Goal: Task Accomplishment & Management: Use online tool/utility

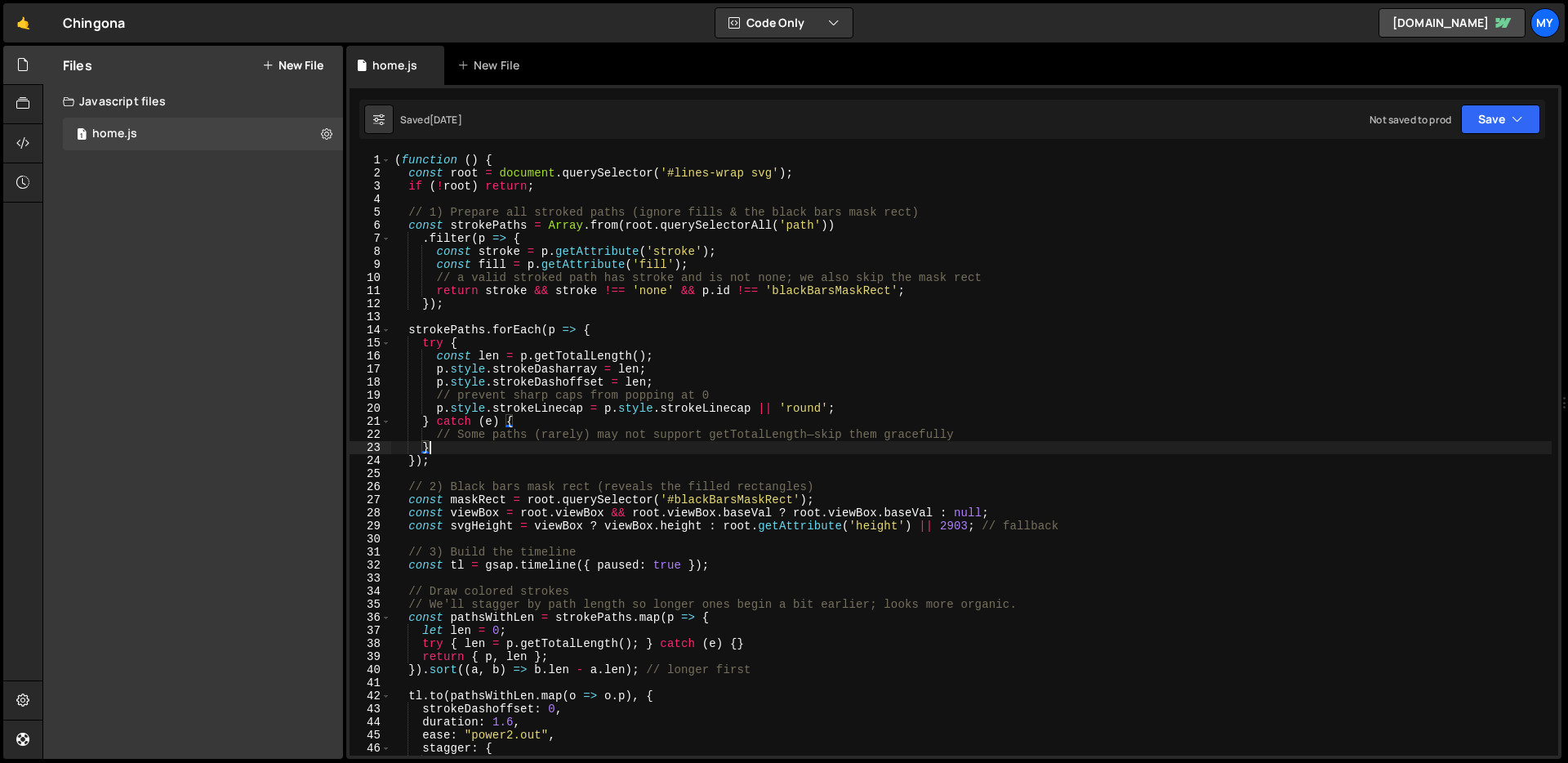
drag, startPoint x: 0, startPoint y: 0, endPoint x: 638, endPoint y: 452, distance: 781.9
click at [638, 452] on div "( function ( ) { const root = document . querySelector ( '#lines-wrap svg' ) ; …" at bounding box center [972, 467] width 1160 height 628
type textarea "})();"
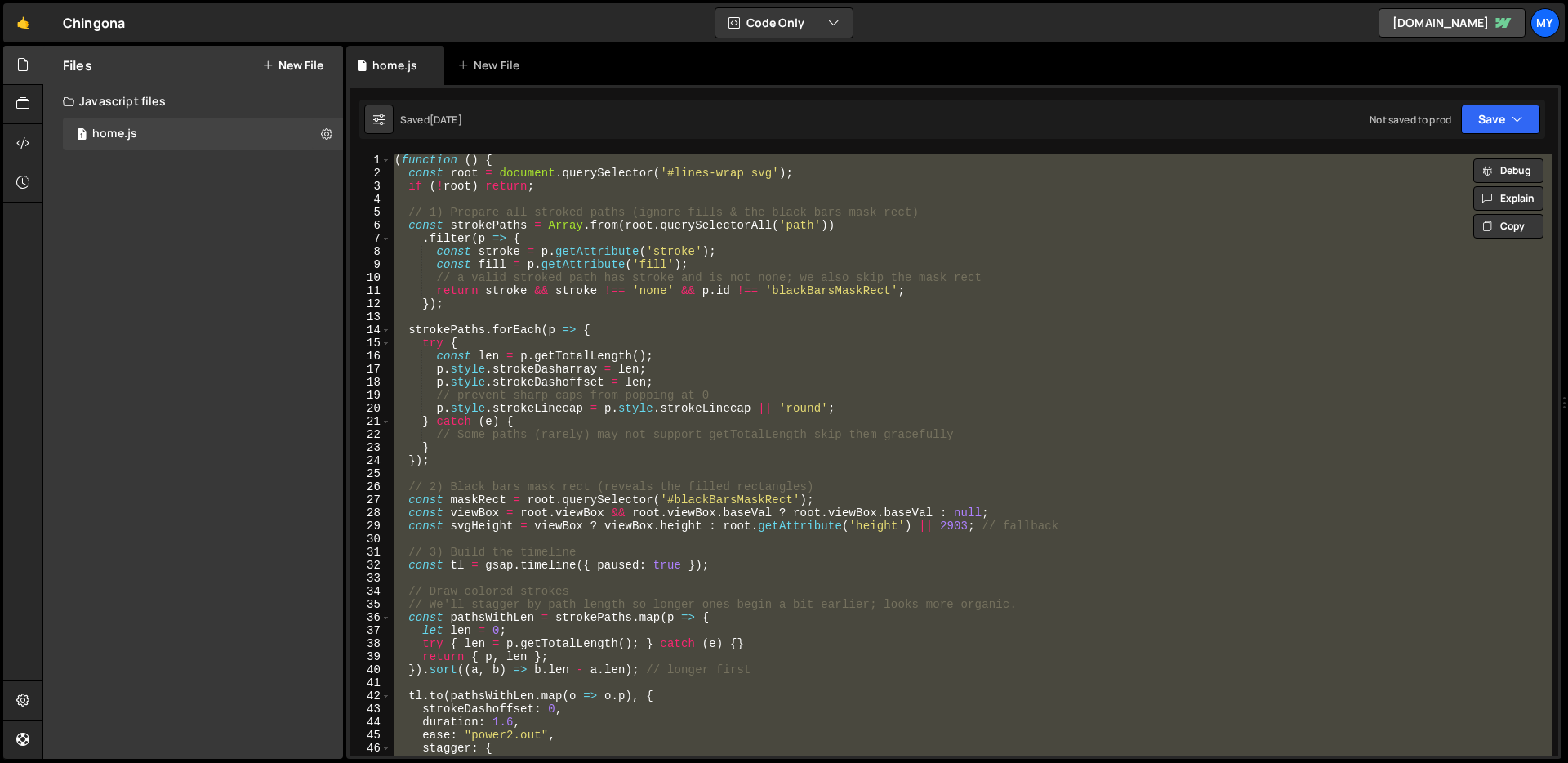
scroll to position [392, 0]
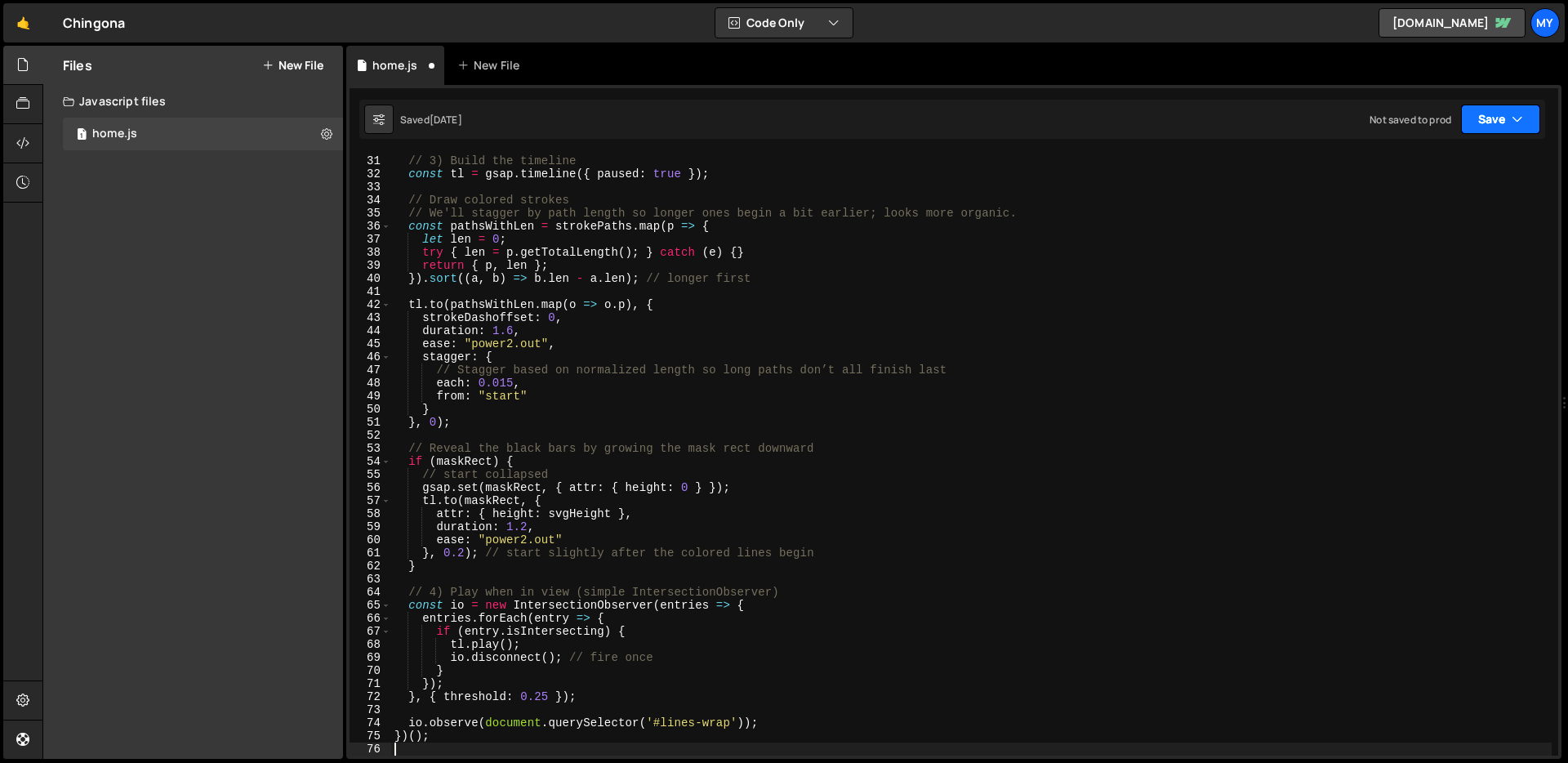
click at [1516, 117] on icon "button" at bounding box center [1518, 119] width 11 height 16
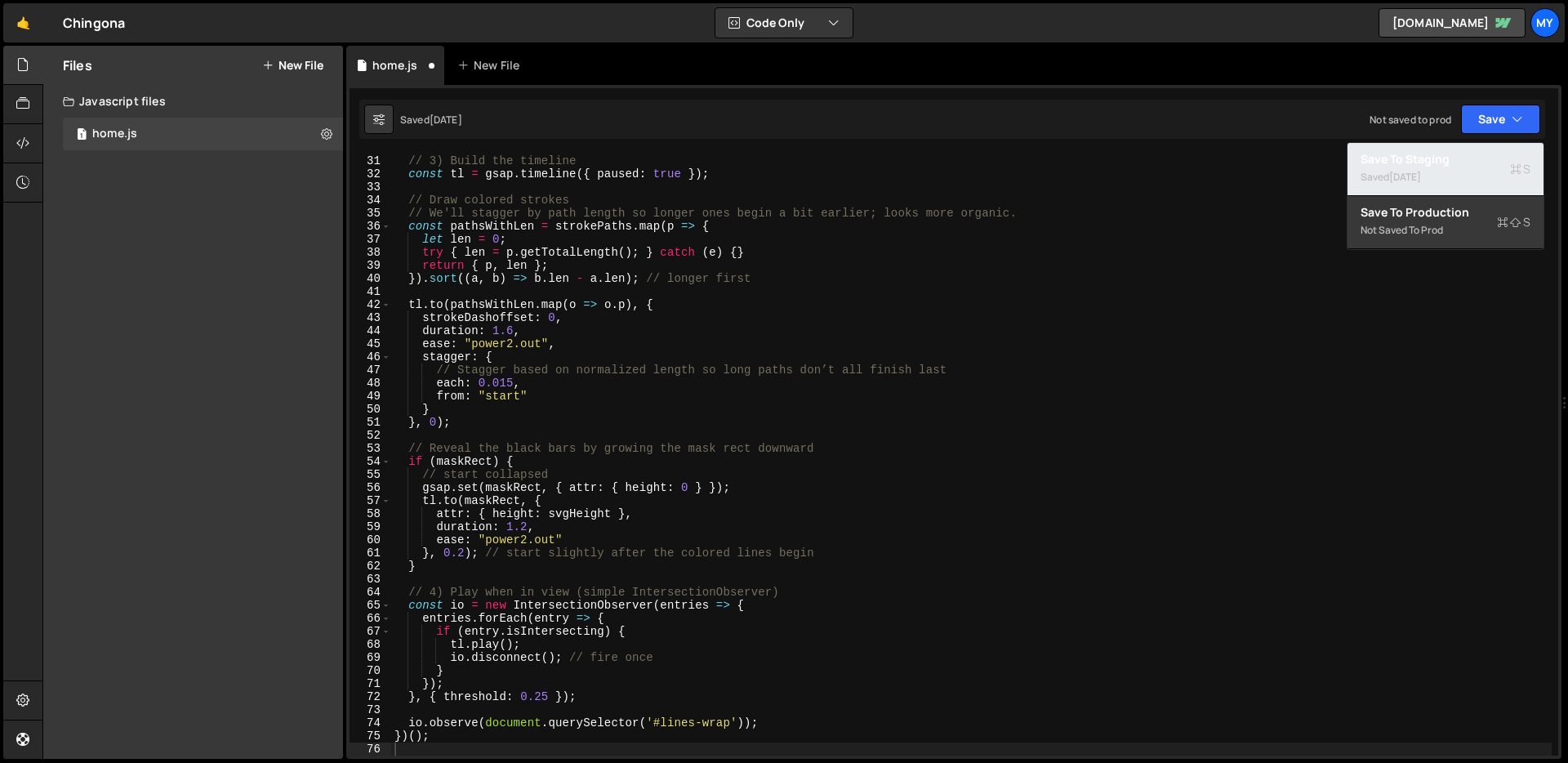
click at [1451, 163] on div "Save to Staging S" at bounding box center [1445, 159] width 170 height 16
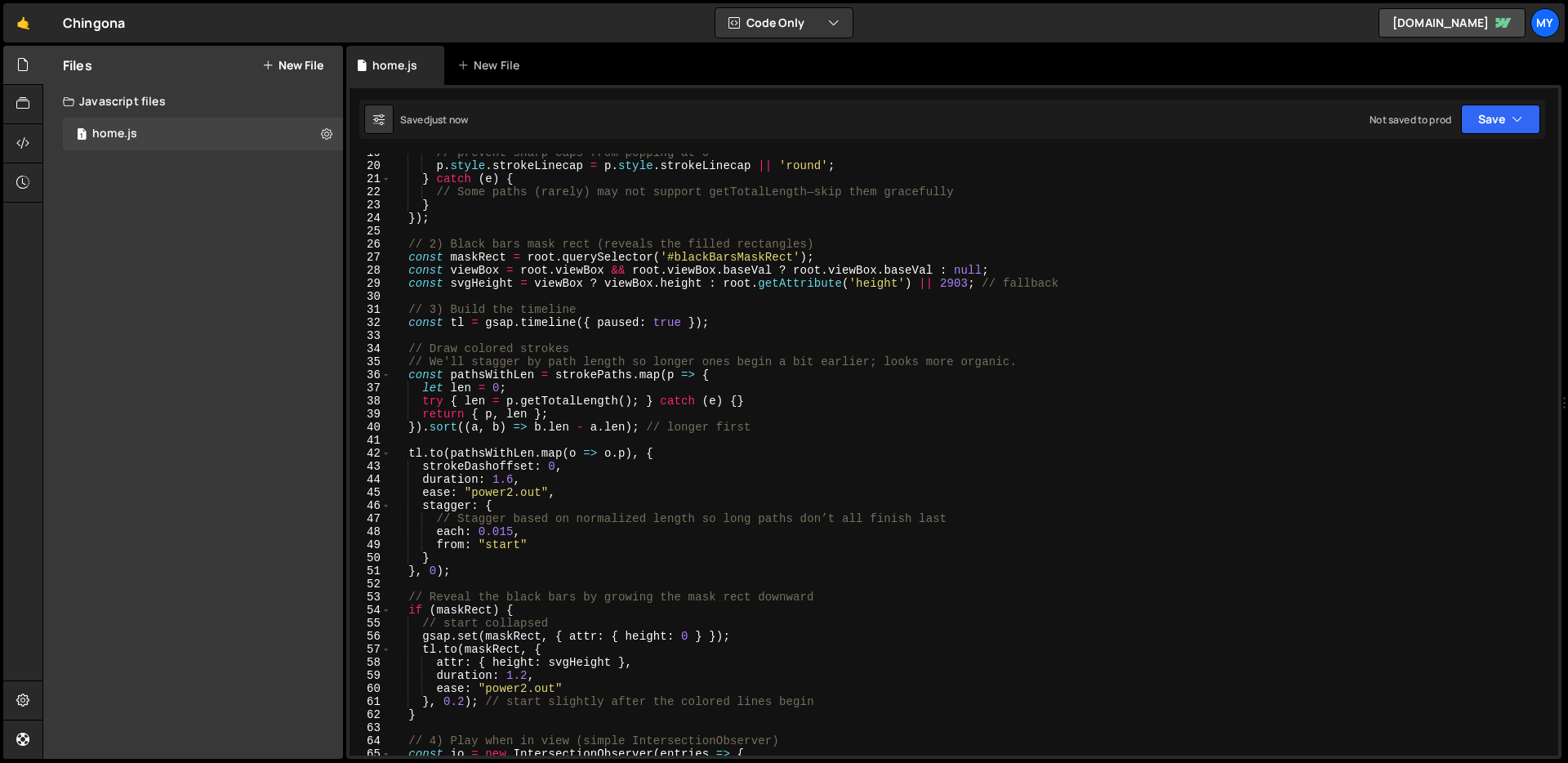
scroll to position [0, 0]
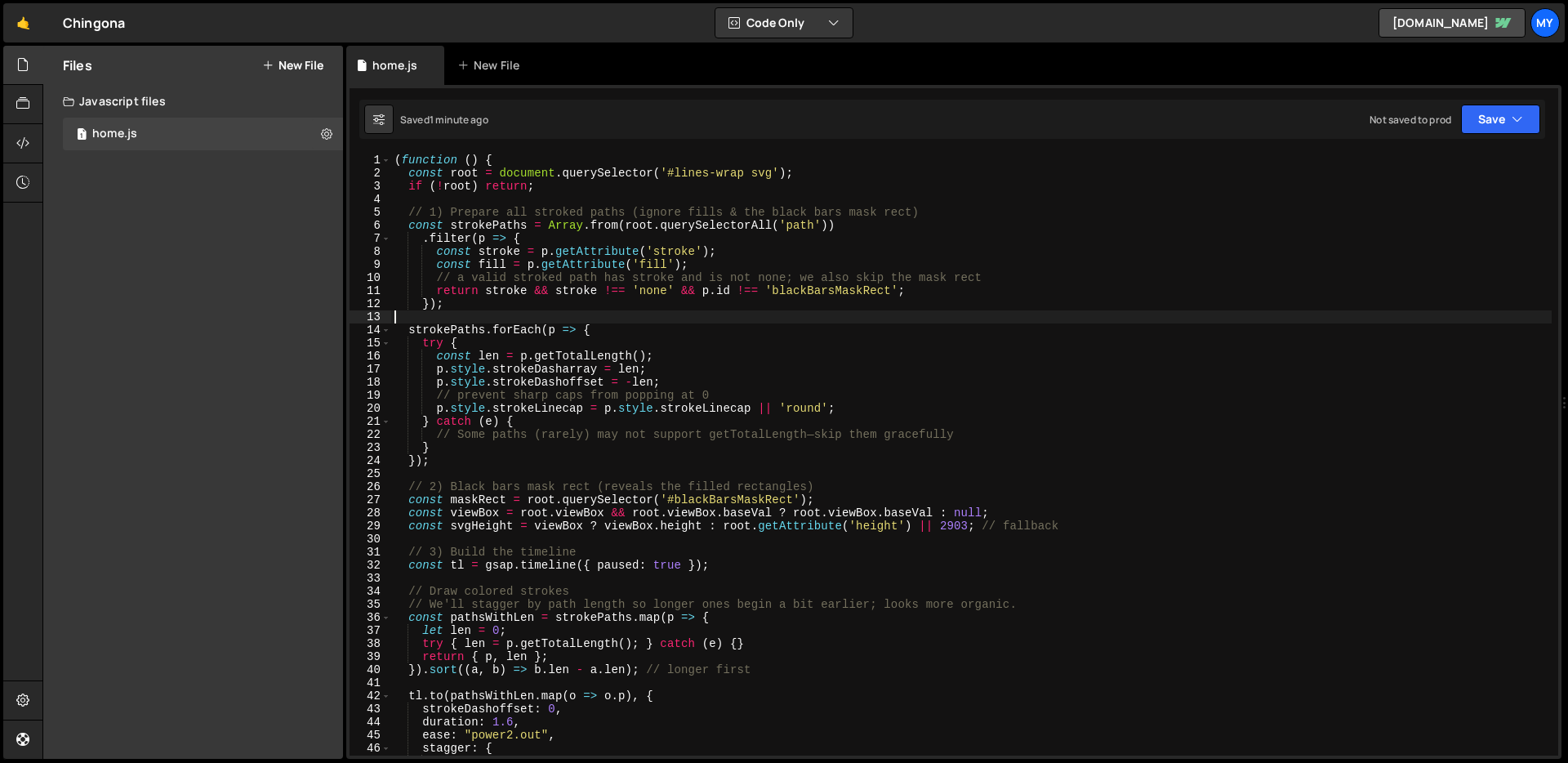
click at [796, 317] on div "( function ( ) { const root = document . querySelector ( '#lines-wrap svg' ) ; …" at bounding box center [972, 467] width 1160 height 628
type textarea "})();"
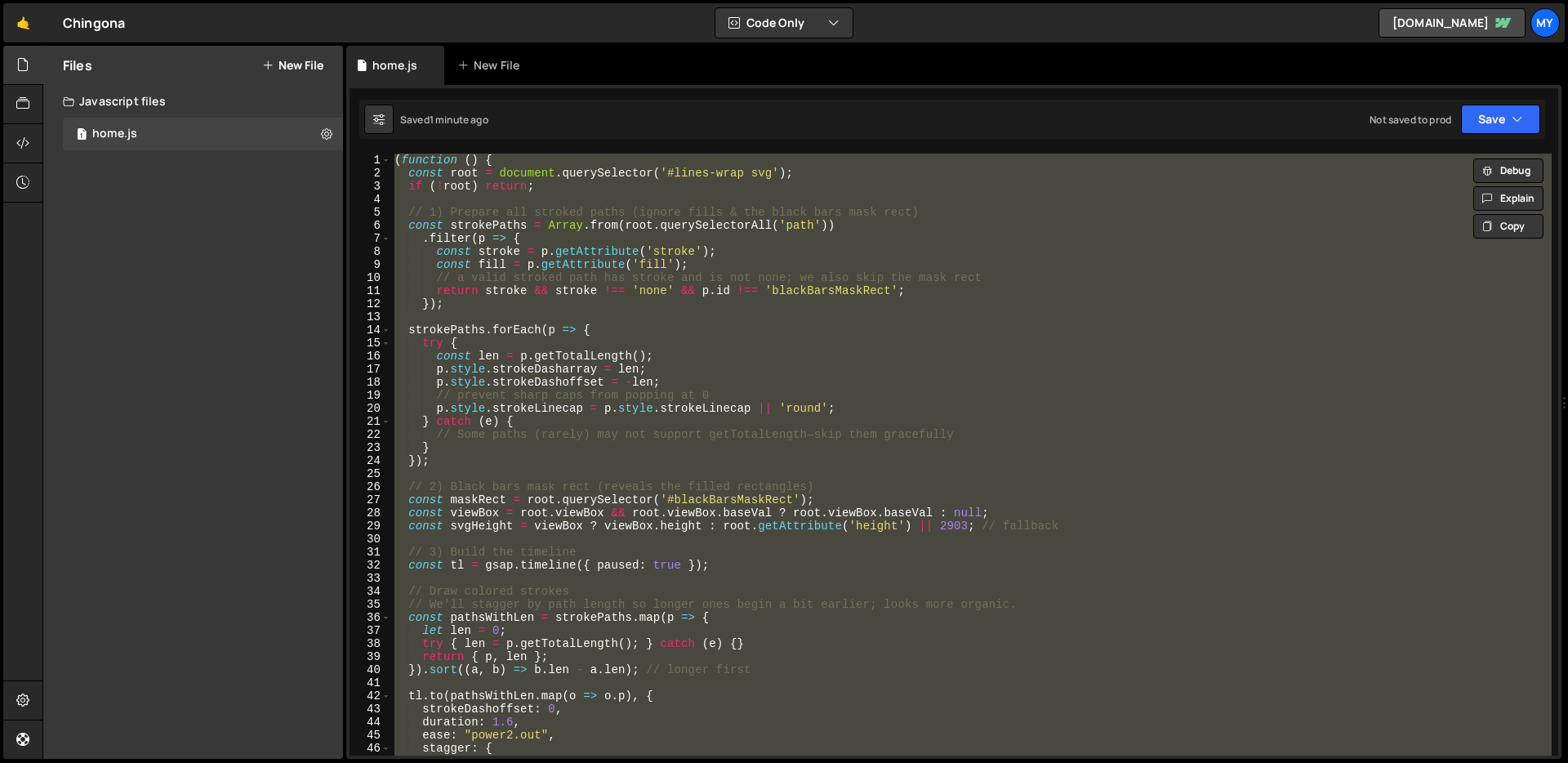
paste textarea
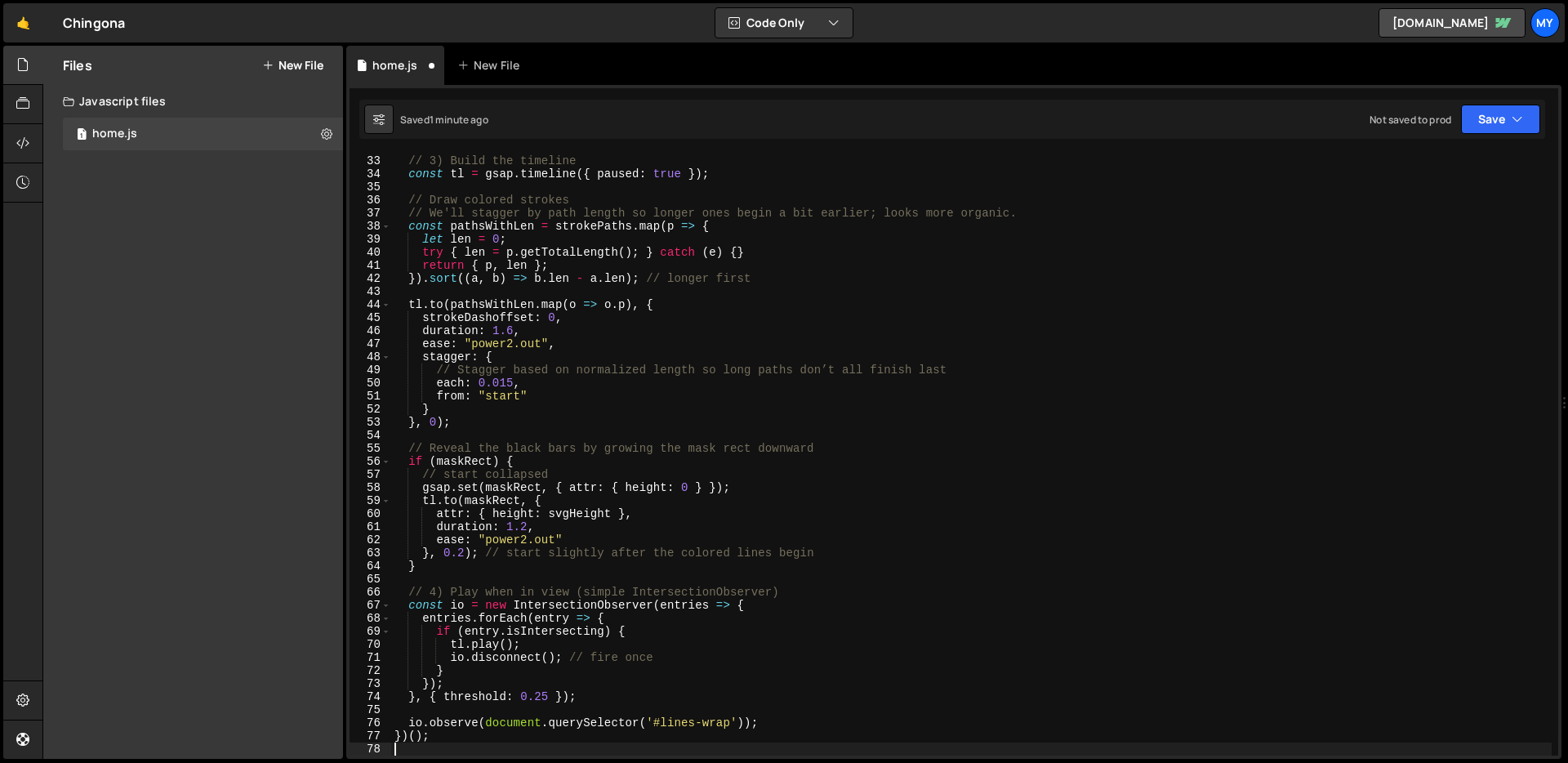
scroll to position [417, 0]
click at [1493, 117] on button "Save" at bounding box center [1500, 119] width 79 height 30
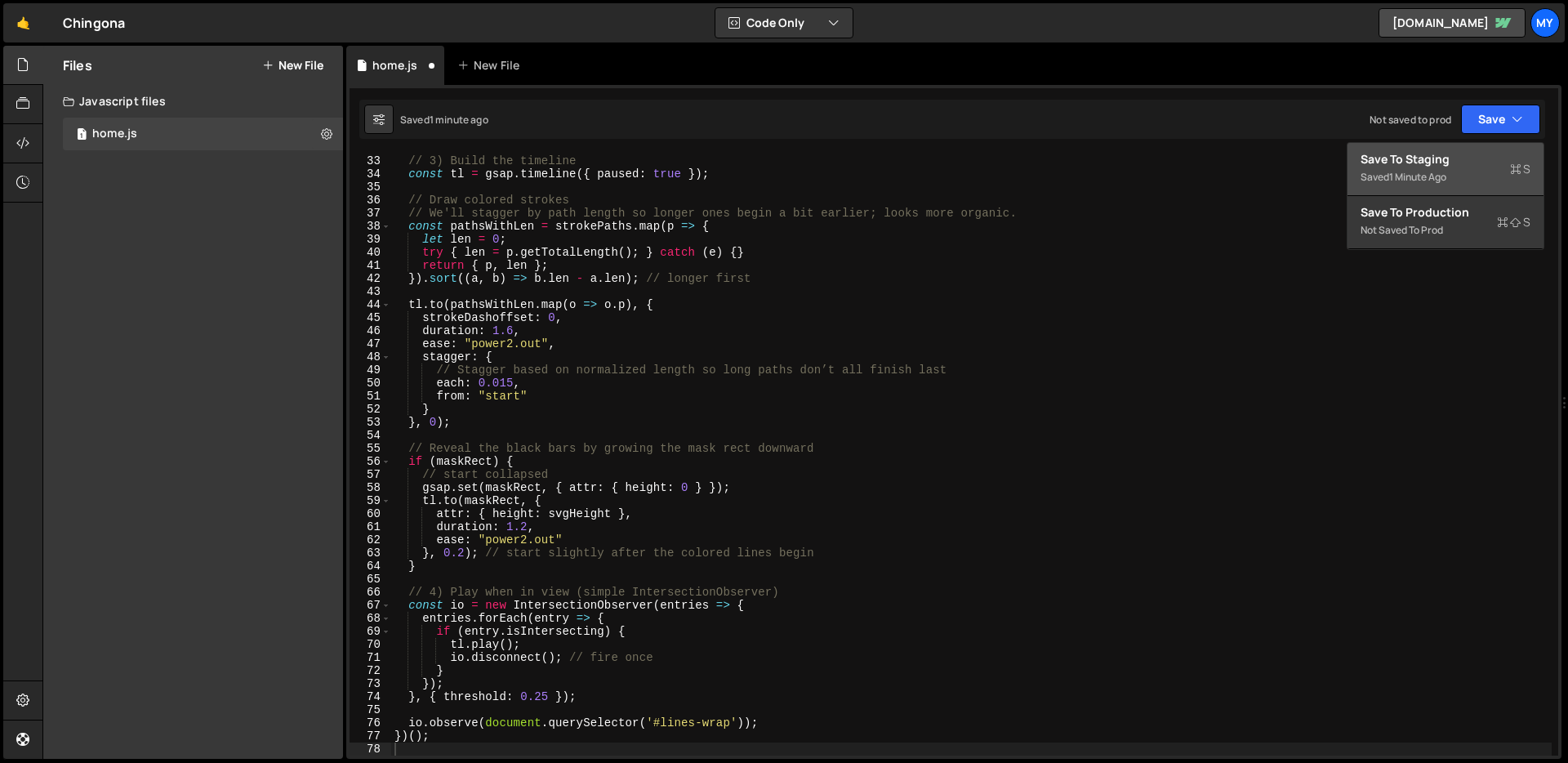
click at [1453, 169] on div "Saved 1 minute ago" at bounding box center [1445, 177] width 170 height 20
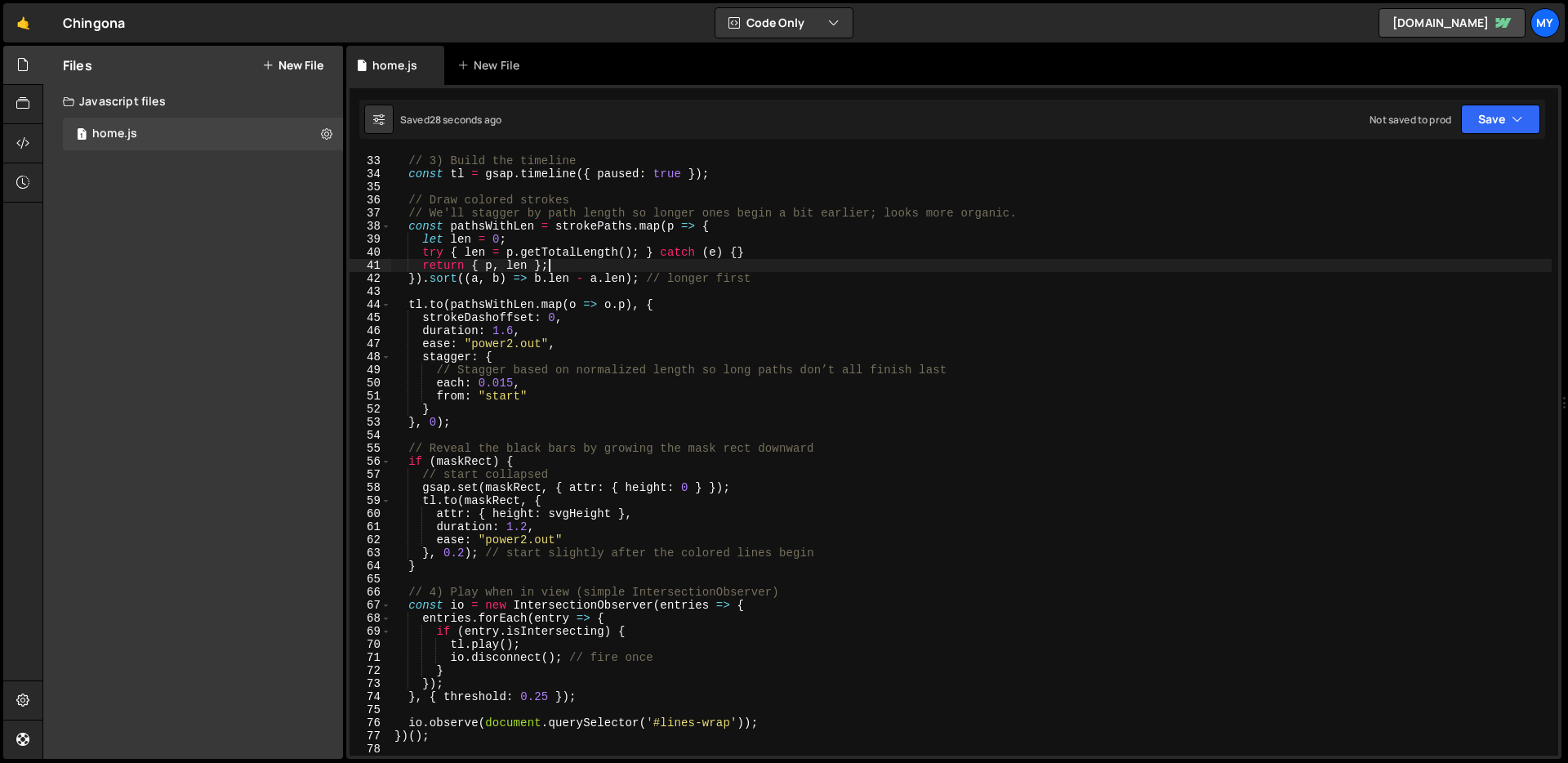
drag, startPoint x: 1189, startPoint y: 267, endPoint x: 1196, endPoint y: 301, distance: 34.7
click at [1189, 267] on div "// 3) Build the timeline const tl = gsap . timeline ({ paused : true }) ; // Dr…" at bounding box center [972, 454] width 1160 height 628
type textarea "})();"
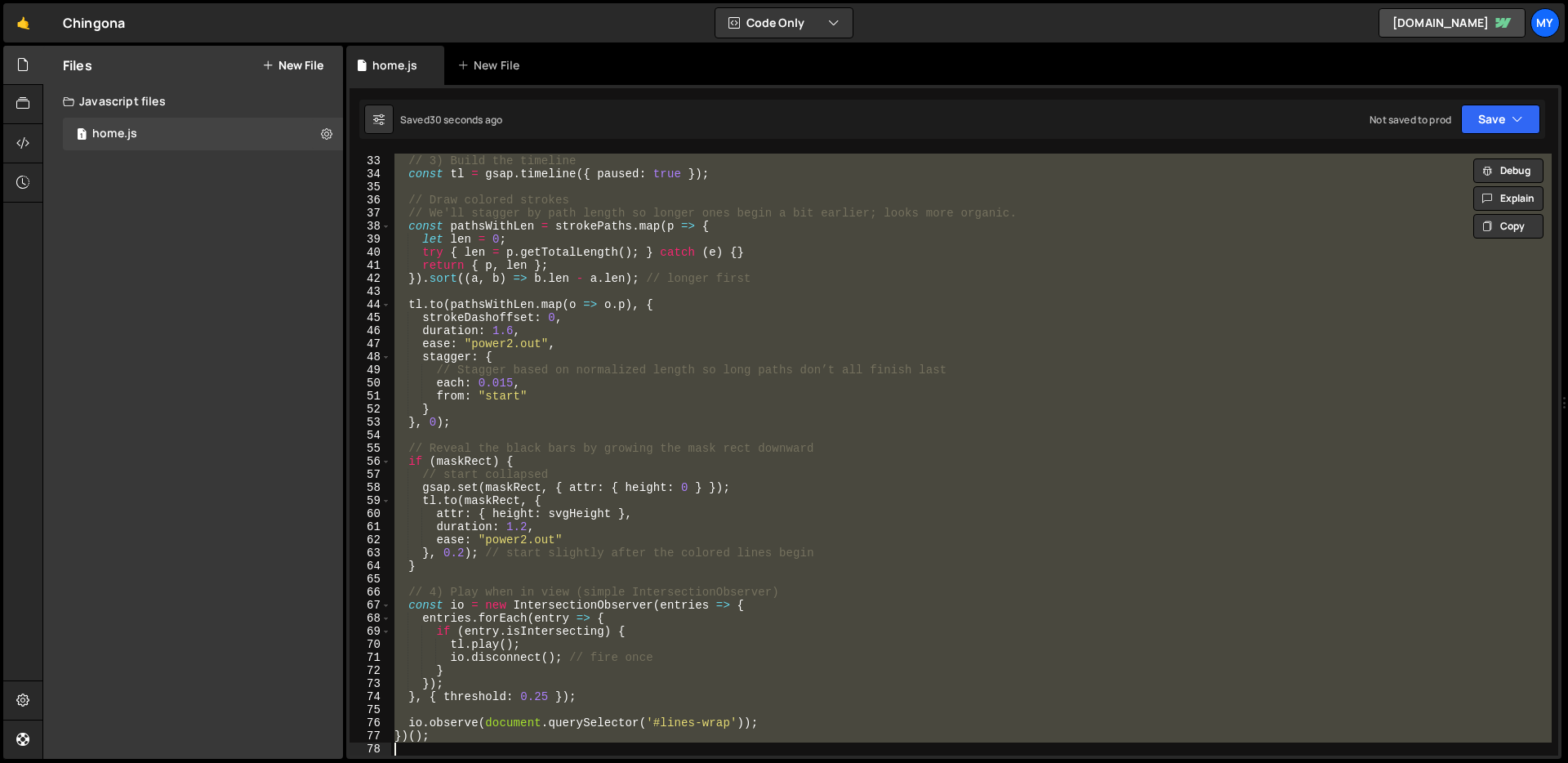
paste textarea
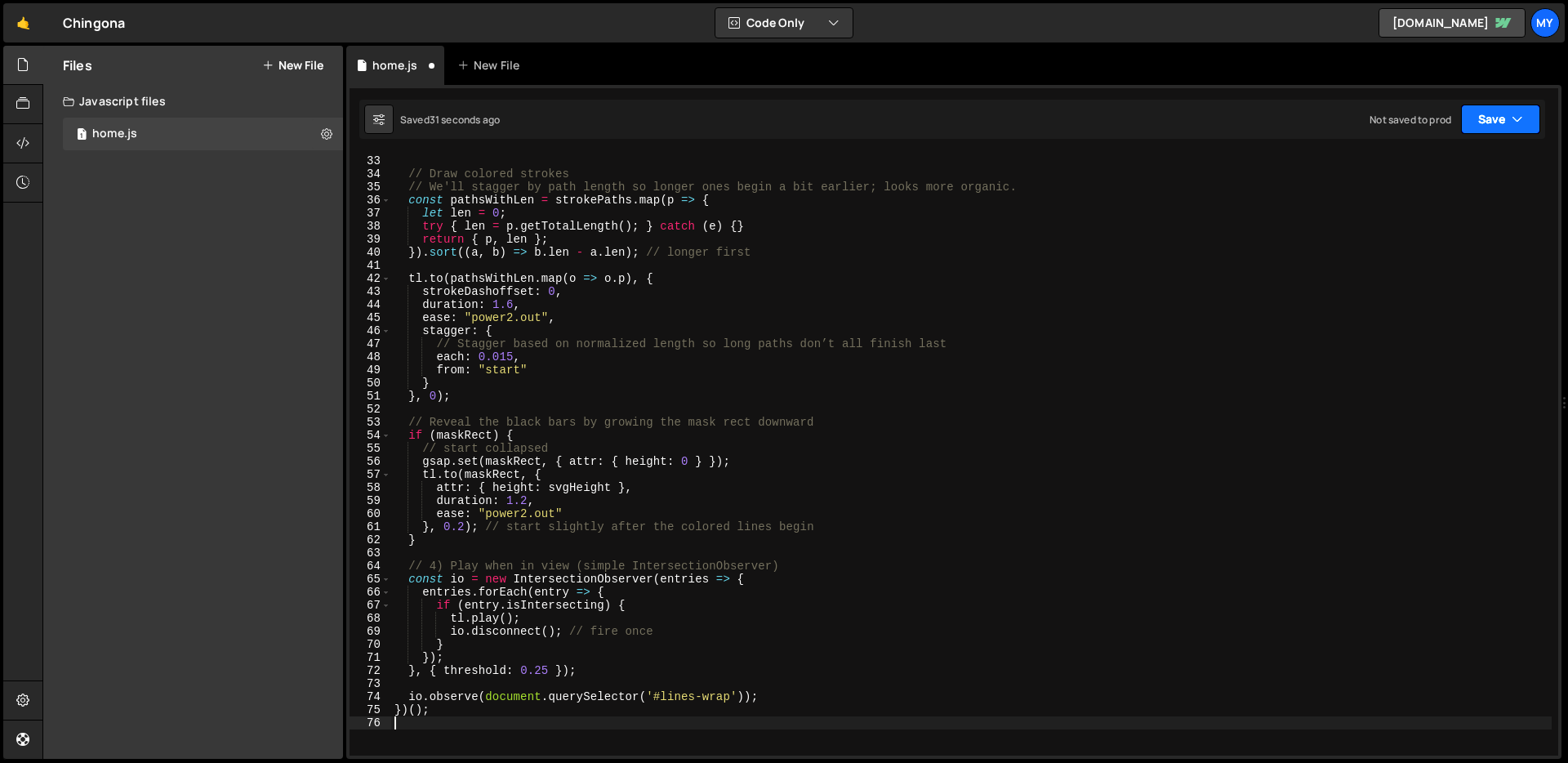
click at [1483, 117] on button "Save" at bounding box center [1500, 119] width 79 height 30
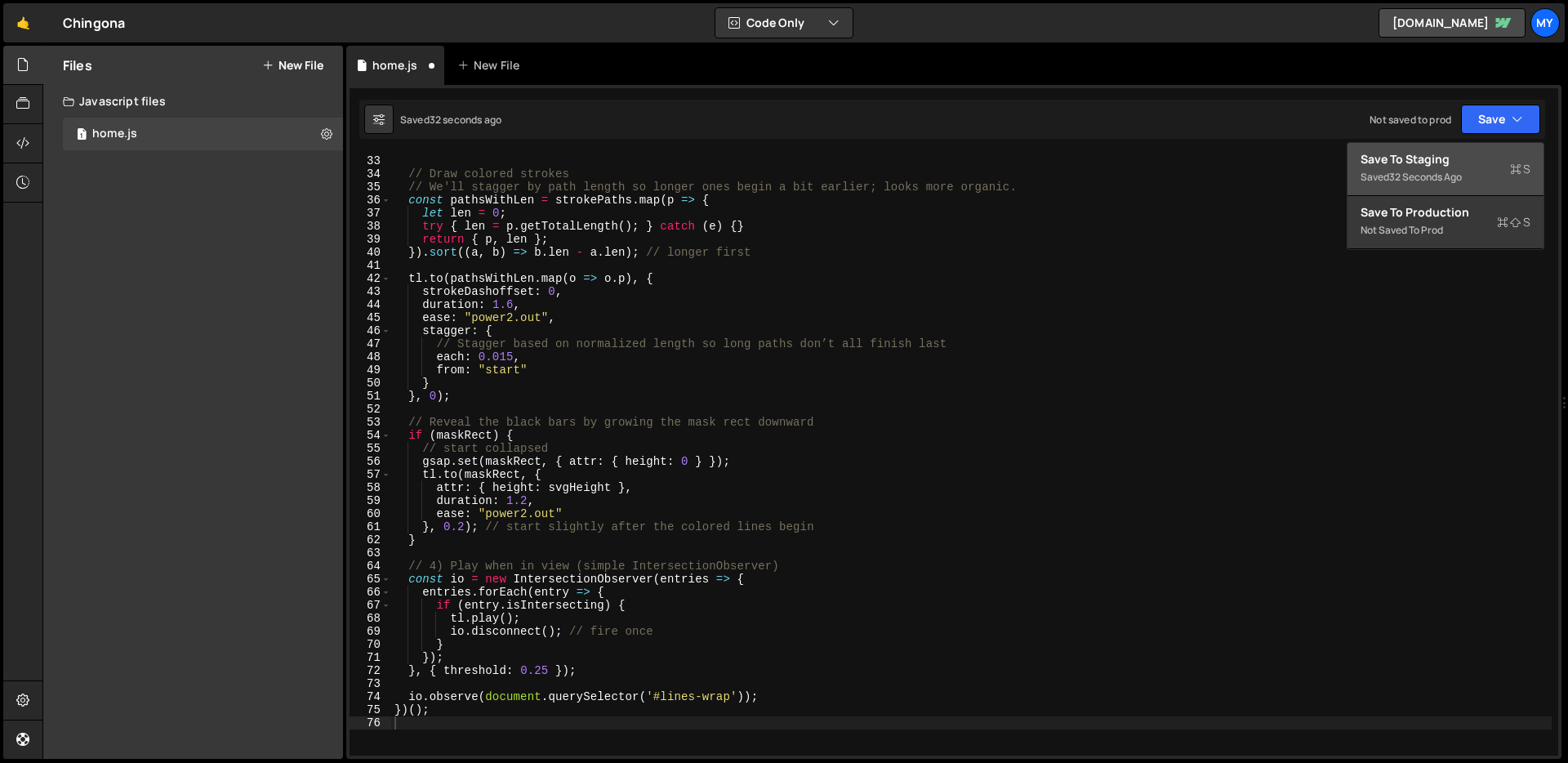
click at [1459, 157] on div "Save to Staging S" at bounding box center [1445, 159] width 170 height 16
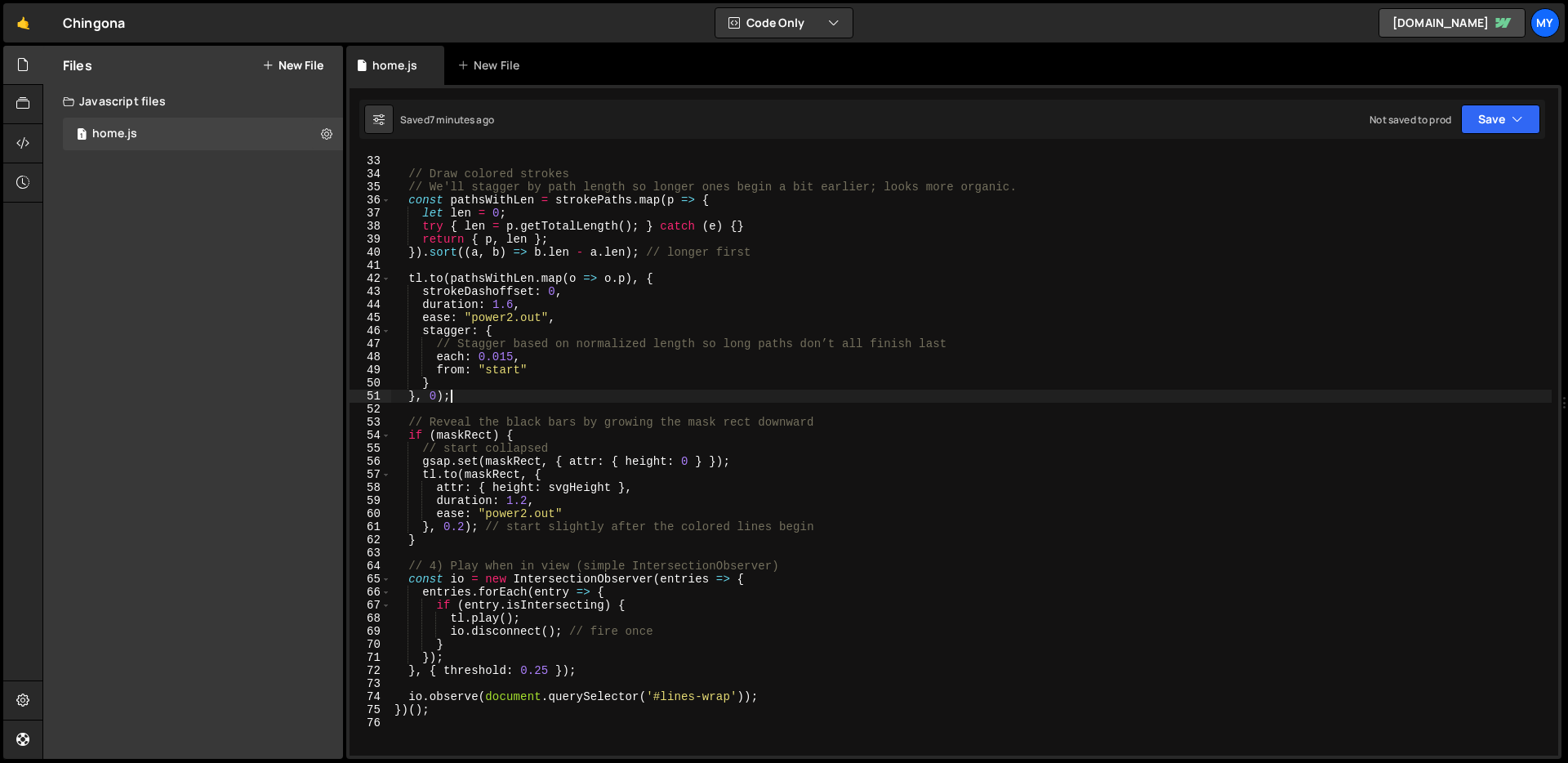
click at [729, 392] on div "const tl = gsap . timeline ({ paused : true }) ; // Draw colored strokes // We'…" at bounding box center [972, 454] width 1160 height 628
type textarea "})();"
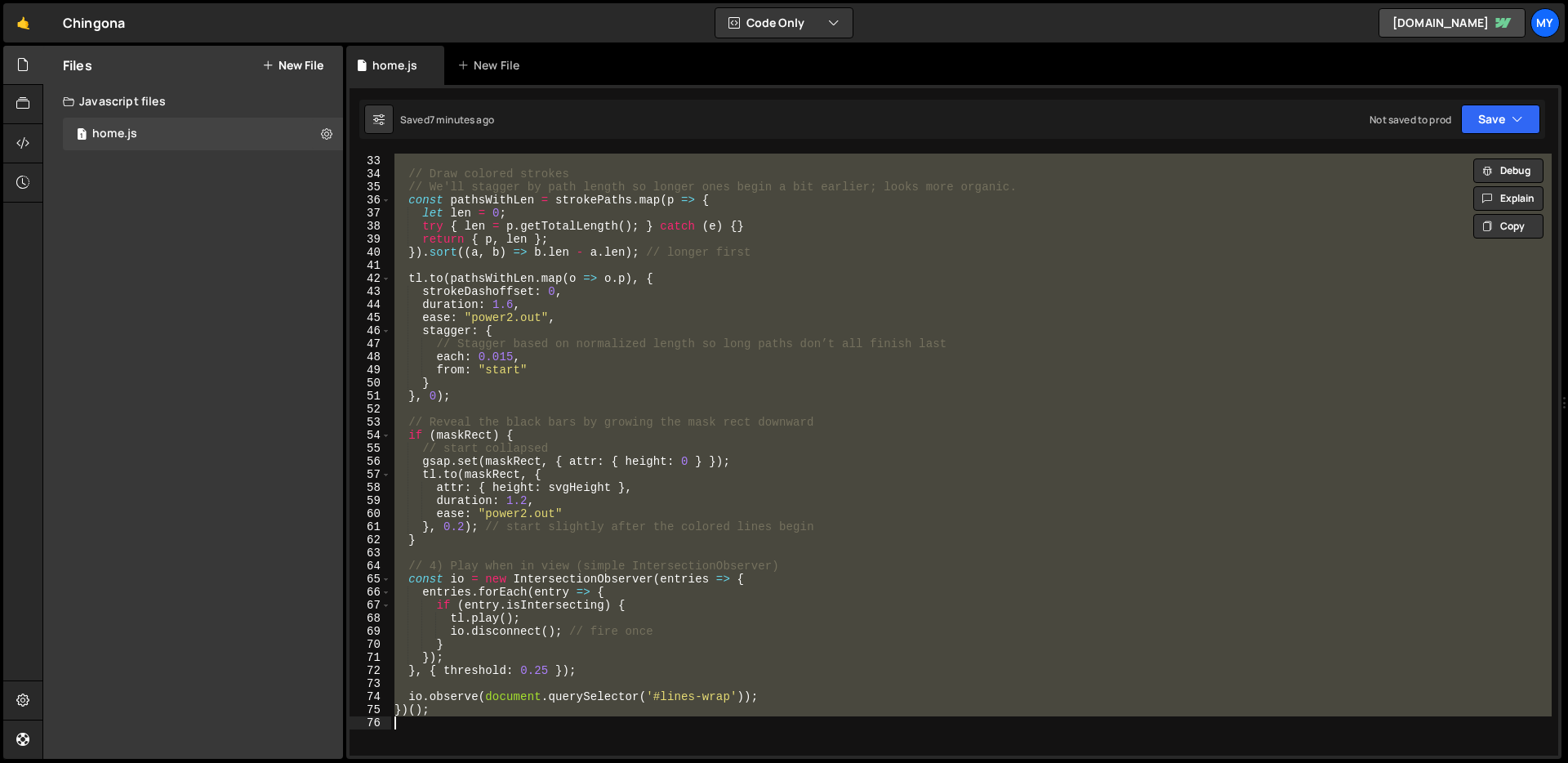
paste textarea
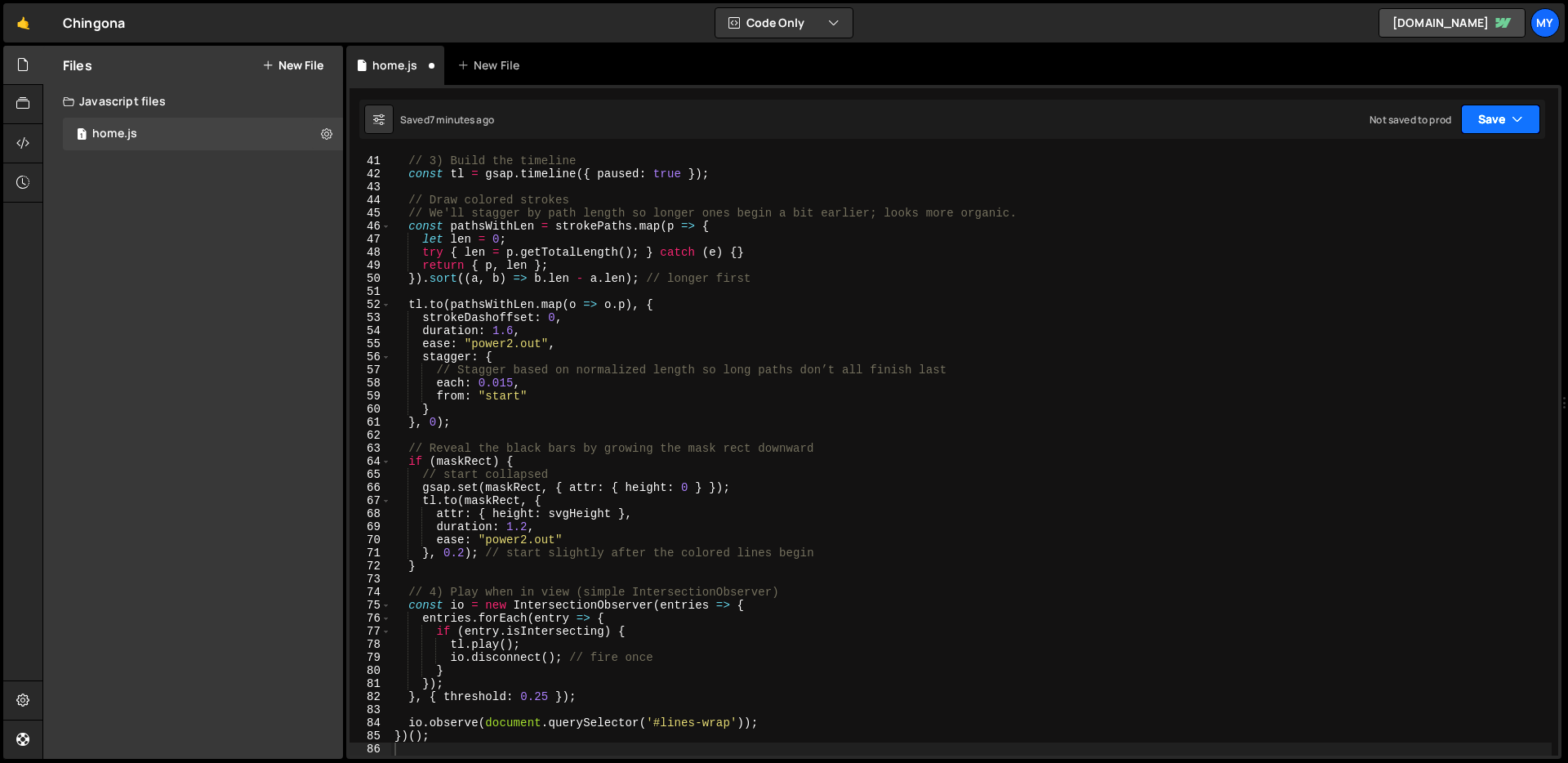
click at [1521, 115] on icon "button" at bounding box center [1518, 119] width 11 height 16
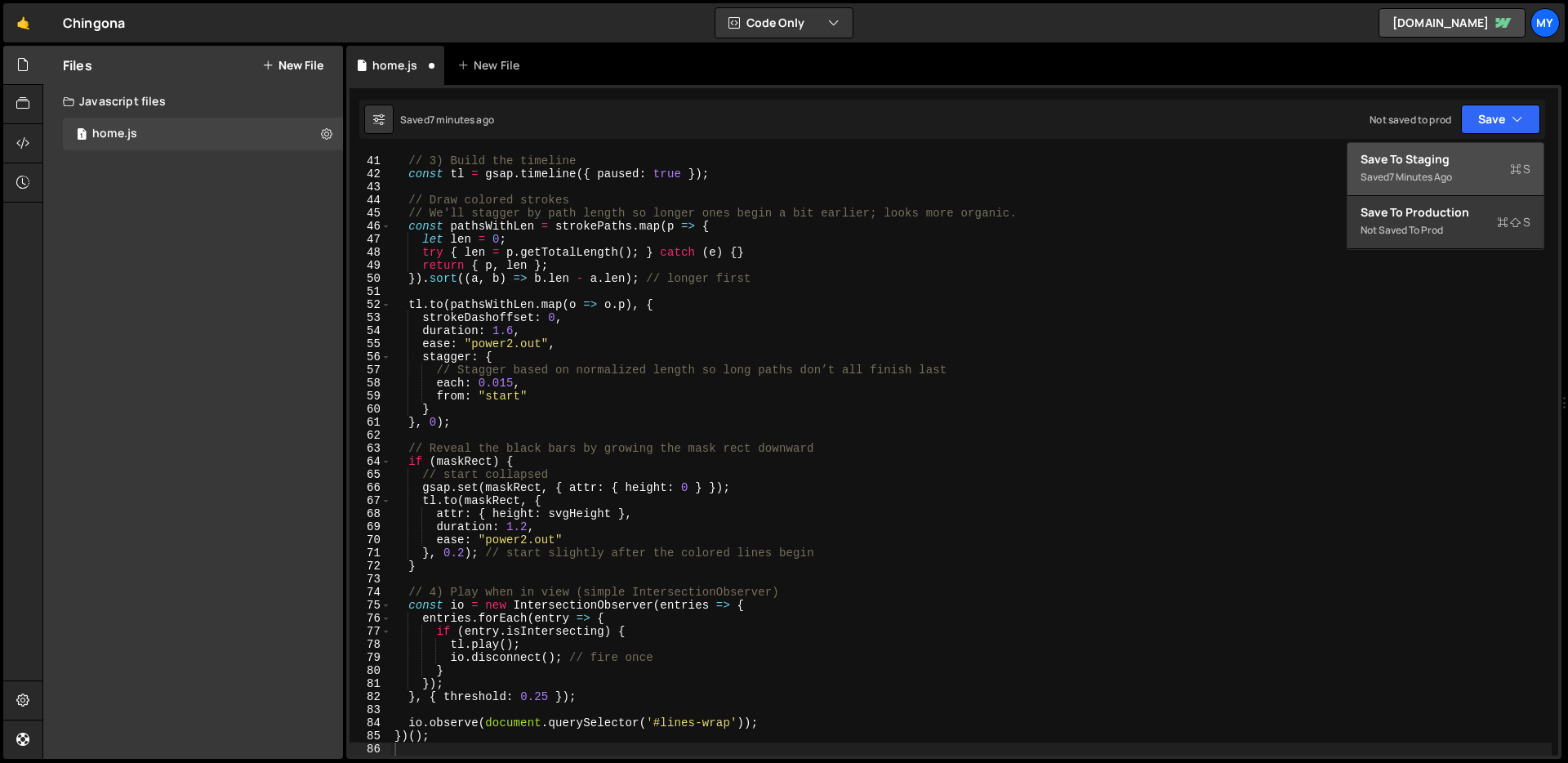
click at [1479, 161] on div "Save to Staging S" at bounding box center [1445, 159] width 170 height 16
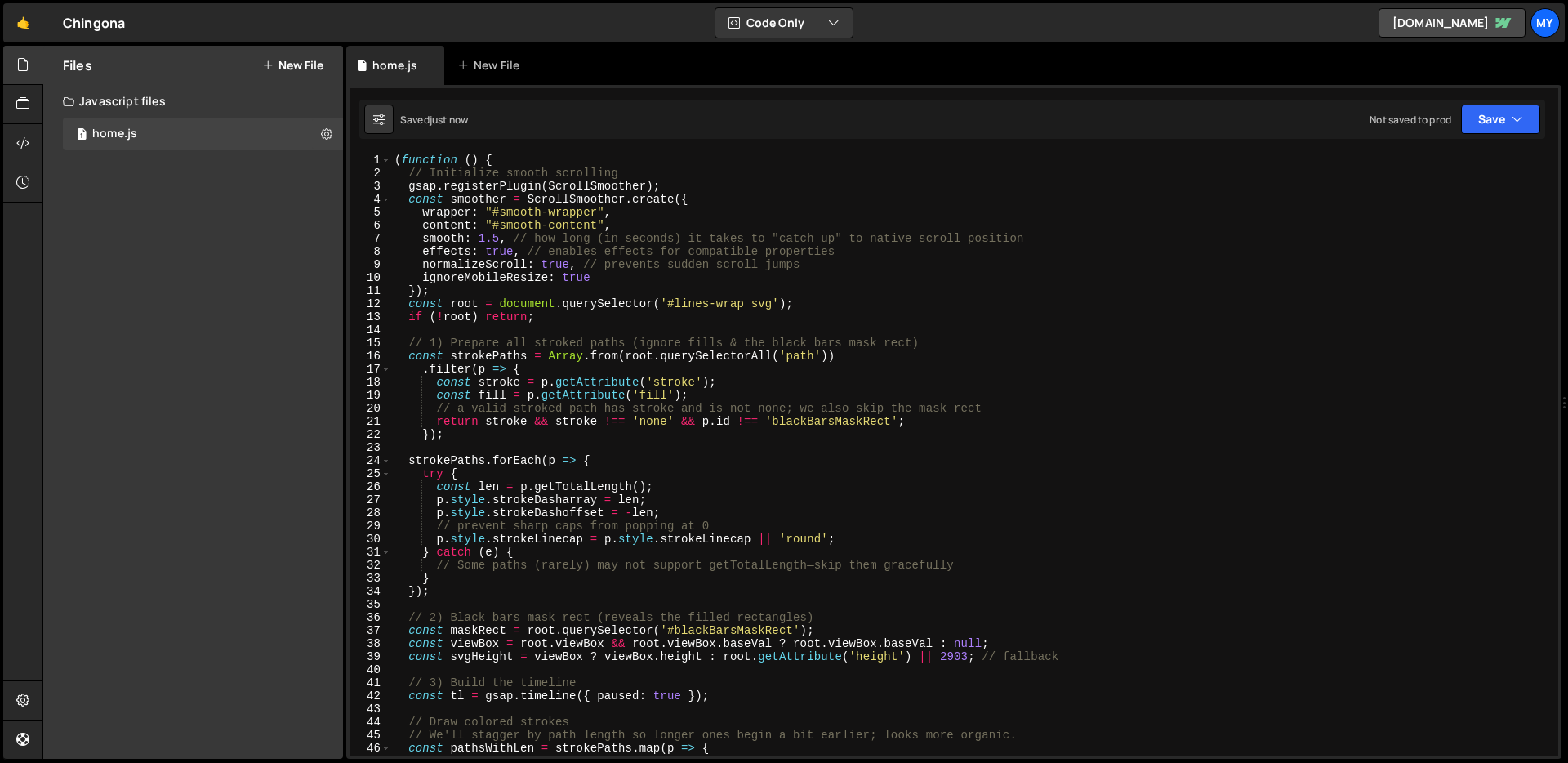
scroll to position [0, 0]
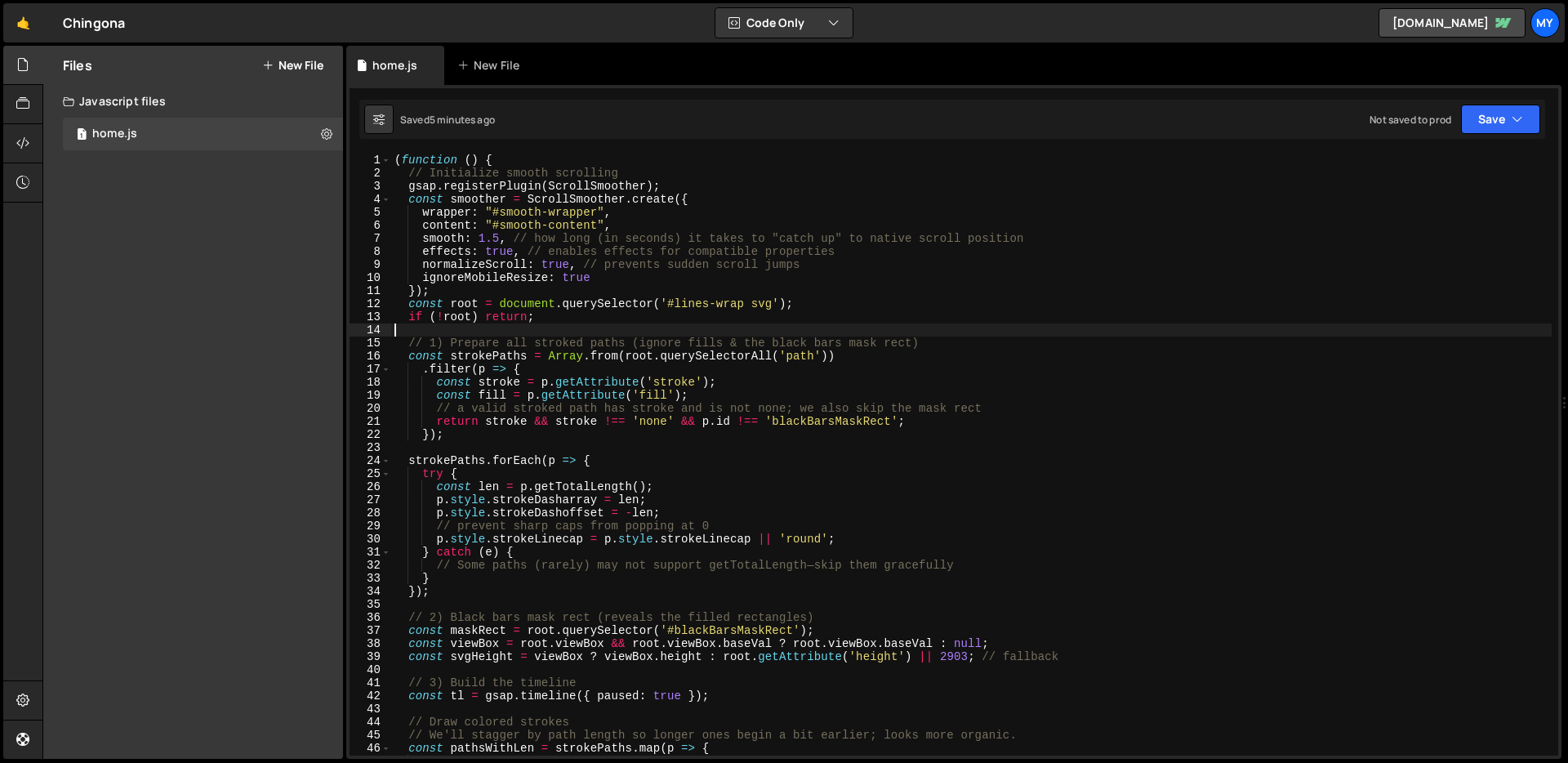
click at [855, 331] on div "( function ( ) { // Initialize smooth scrolling gsap . registerPlugin ( ScrollS…" at bounding box center [972, 467] width 1160 height 628
type textarea "})();"
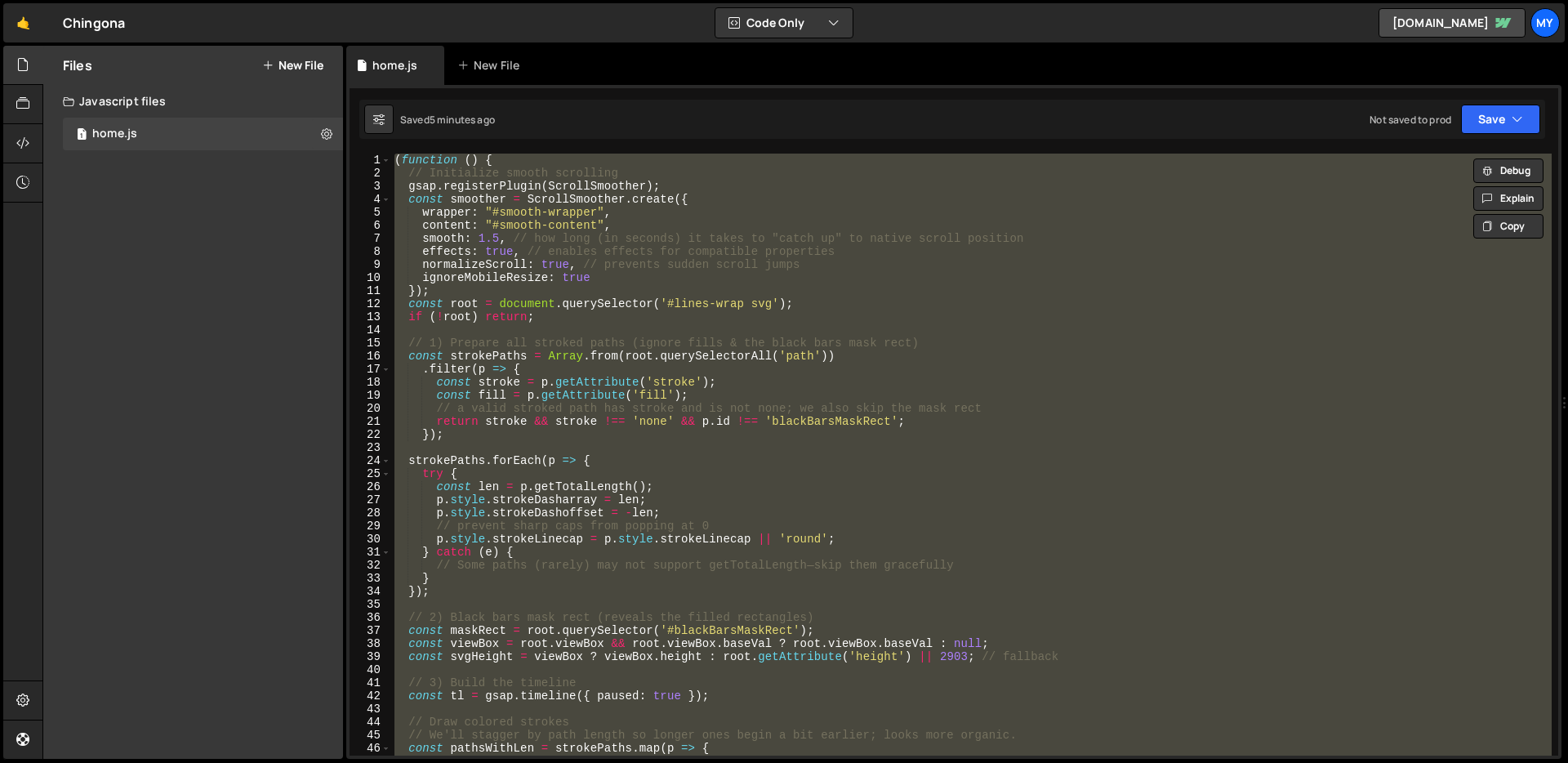
paste textarea
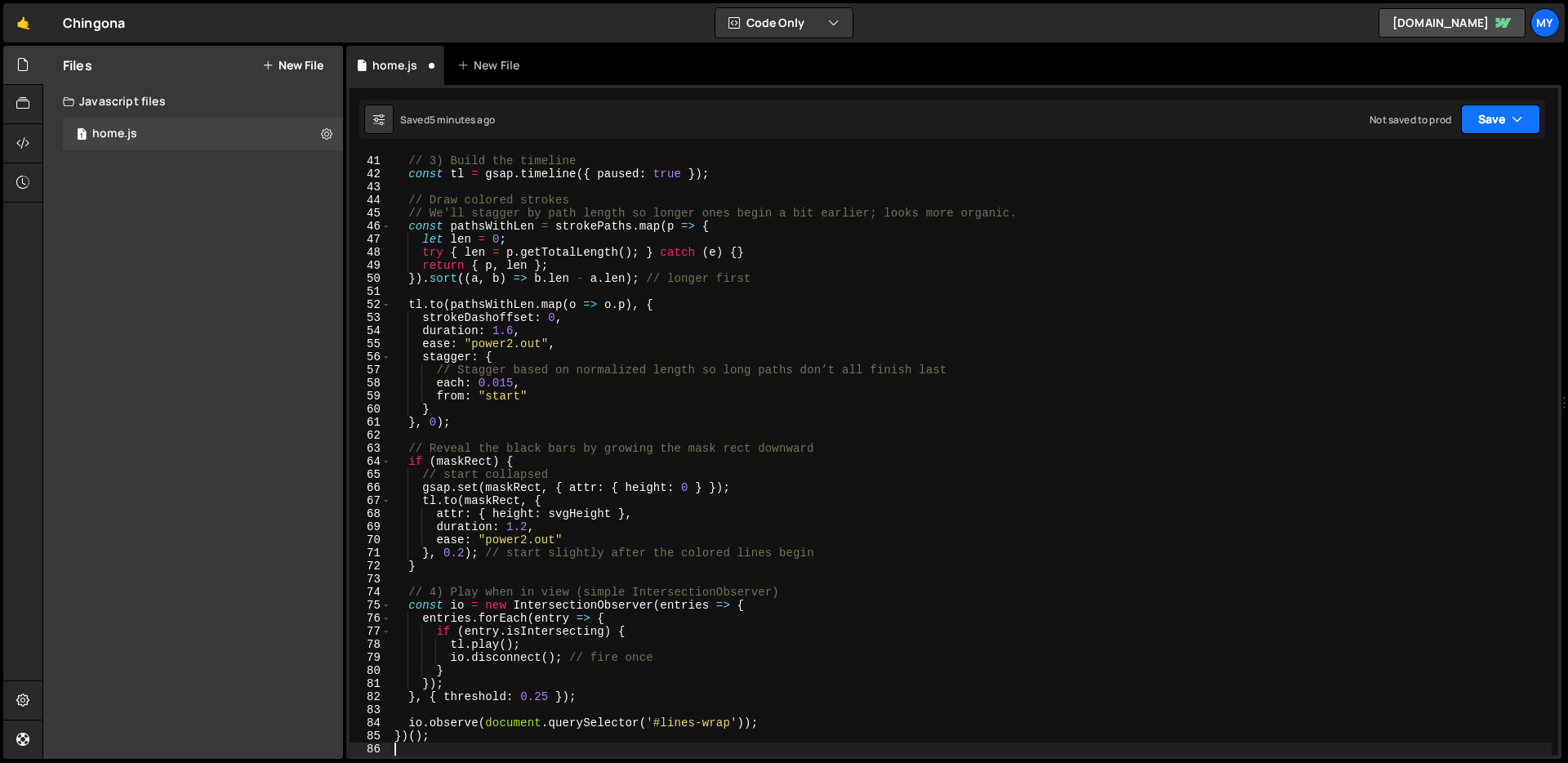
click at [1499, 126] on button "Save" at bounding box center [1500, 119] width 79 height 30
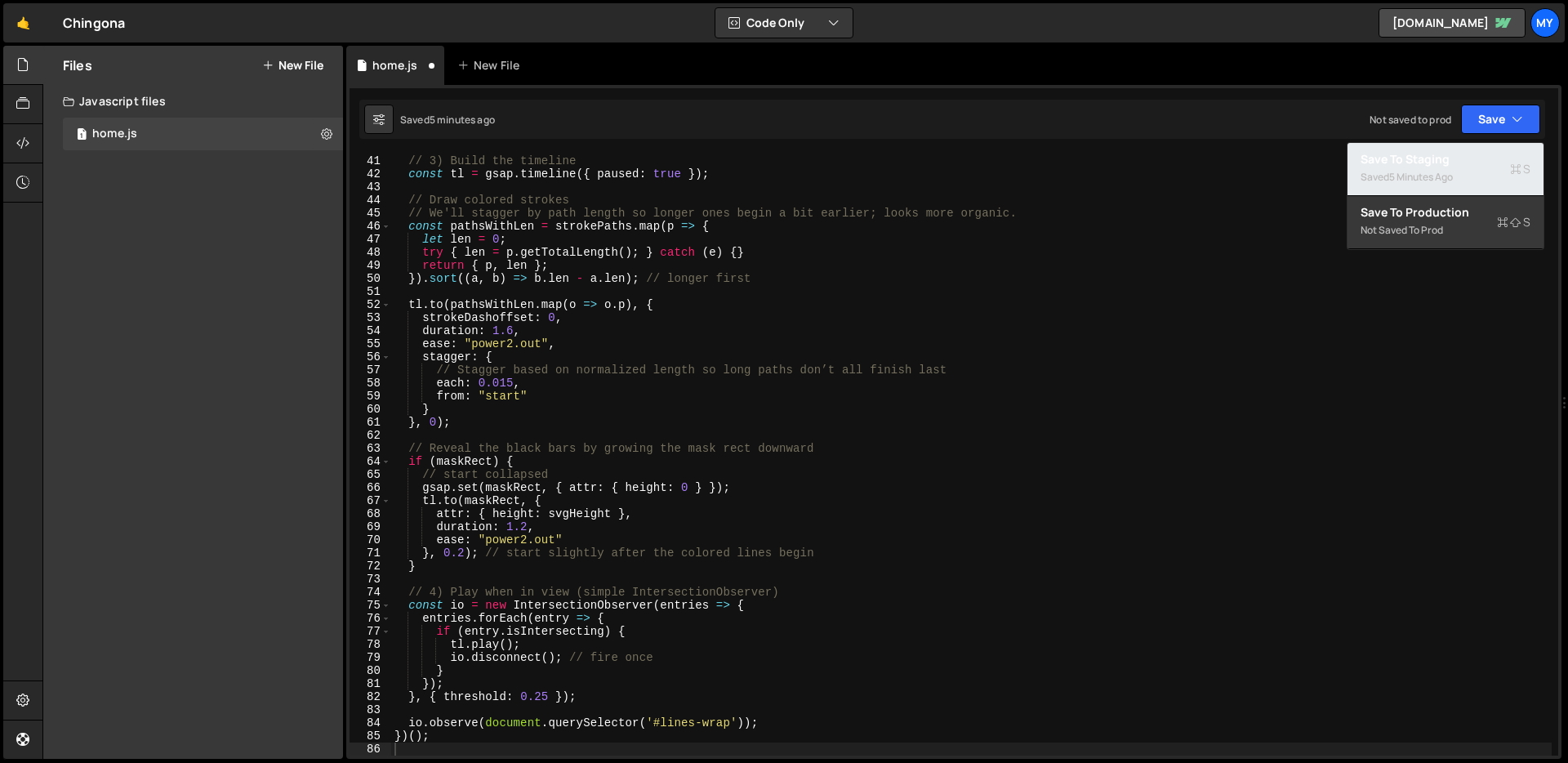
drag, startPoint x: 1455, startPoint y: 166, endPoint x: 1369, endPoint y: 152, distance: 87.1
click at [1455, 166] on div "Save to Staging S" at bounding box center [1445, 159] width 170 height 16
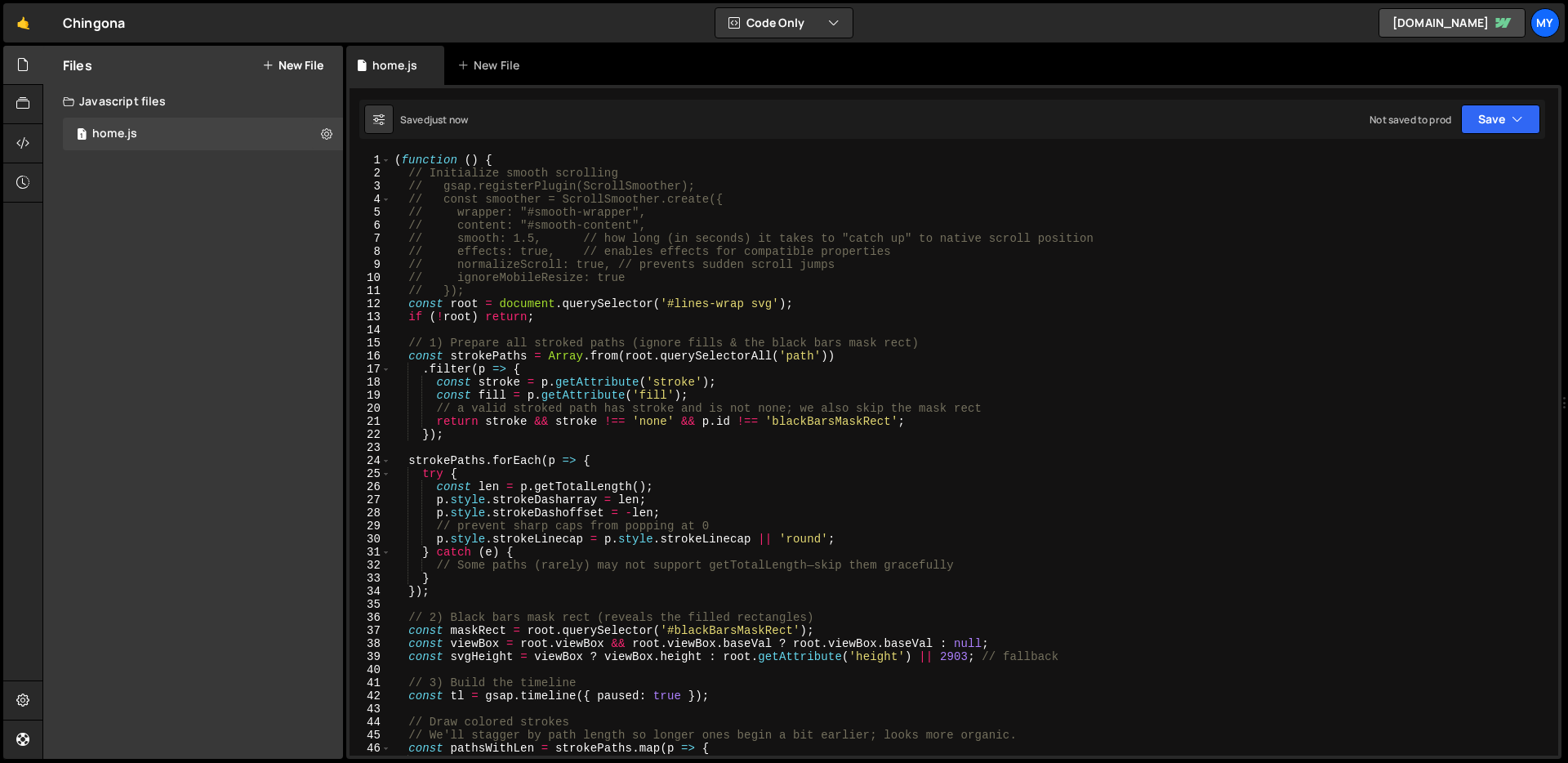
scroll to position [0, 0]
click at [945, 341] on div "( function ( ) { // Initialize smooth scrolling // gsap.registerPlugin(ScrollSm…" at bounding box center [972, 467] width 1160 height 628
type textarea "})();"
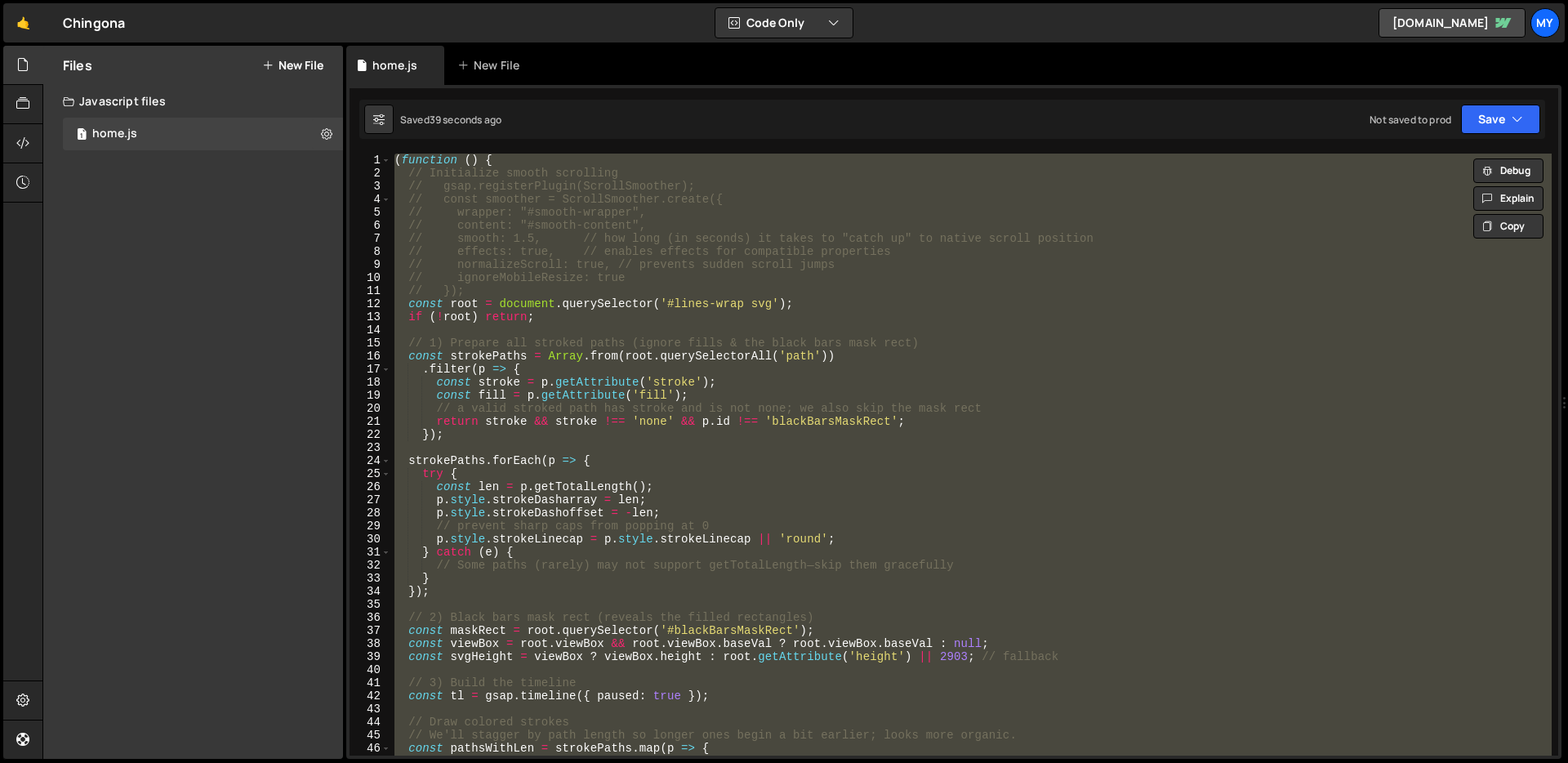
paste textarea
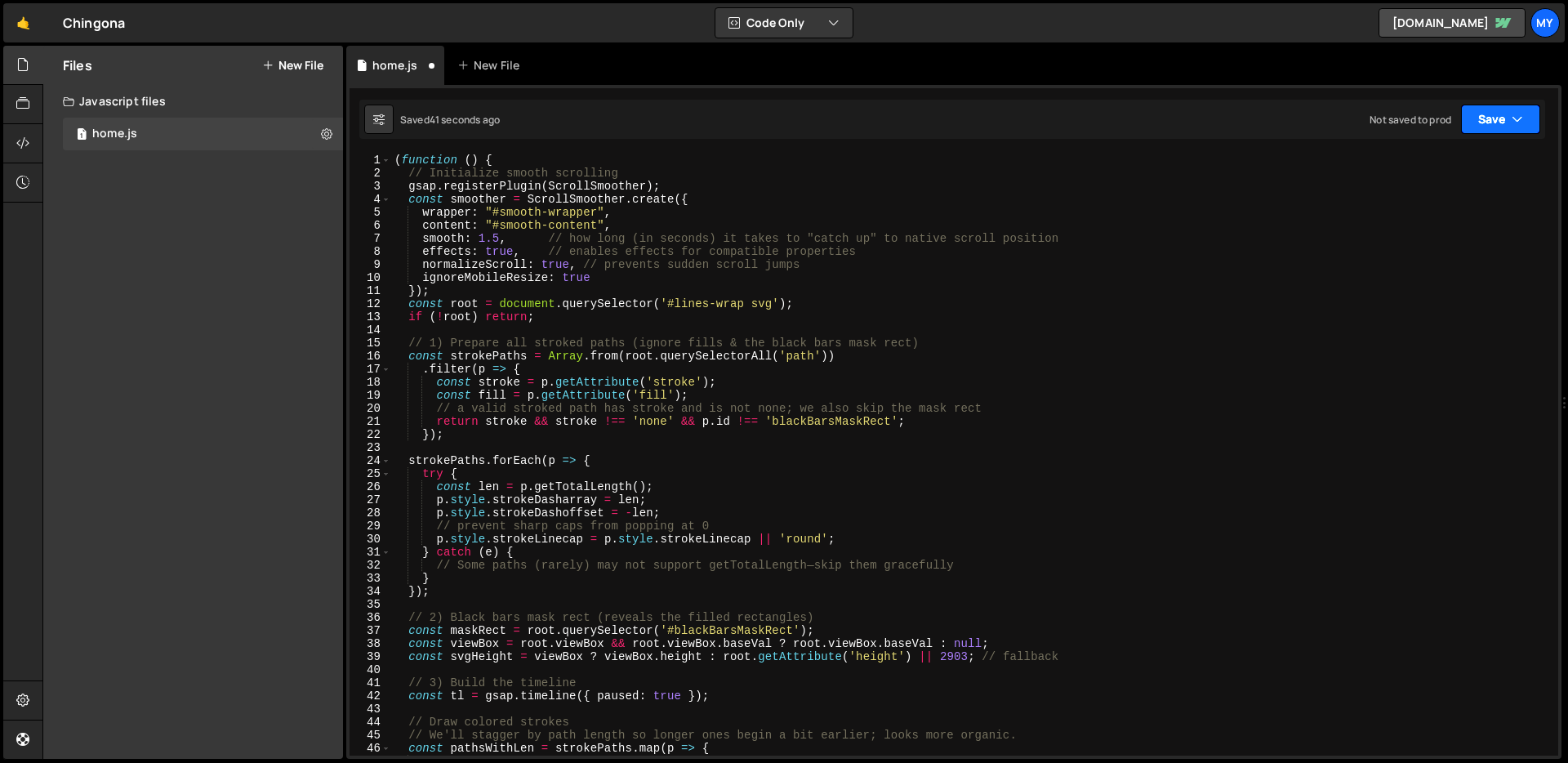
click at [1507, 113] on button "Save" at bounding box center [1500, 119] width 79 height 30
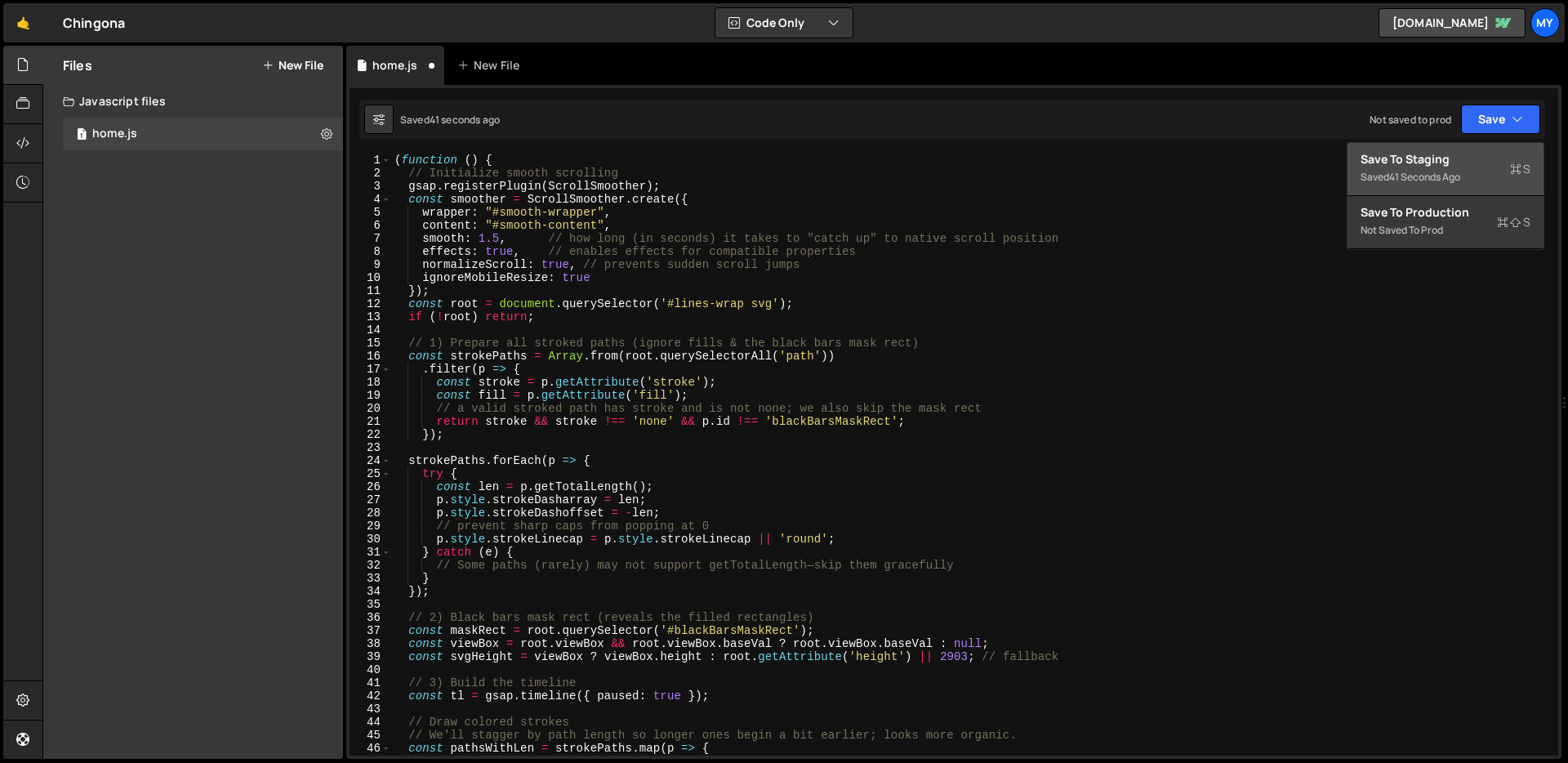
click at [1454, 168] on div "Saved 41 seconds ago" at bounding box center [1445, 177] width 170 height 20
